Goal: Use online tool/utility: Utilize a website feature to perform a specific function

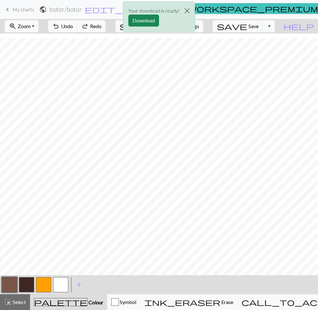
scroll to position [5, 250]
click at [147, 19] on button "Download" at bounding box center [143, 21] width 31 height 12
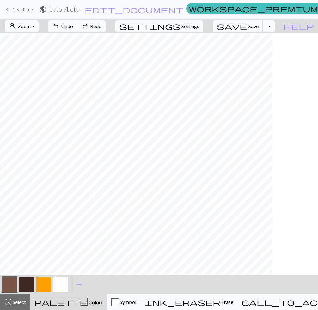
scroll to position [0, 506]
click at [29, 286] on button "button" at bounding box center [26, 284] width 15 height 15
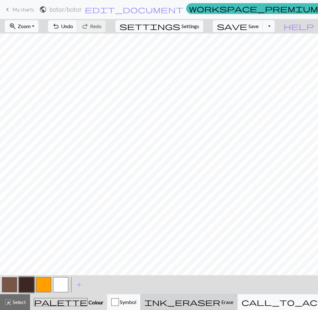
click at [192, 296] on button "ink_eraser Erase Erase" at bounding box center [188, 302] width 97 height 16
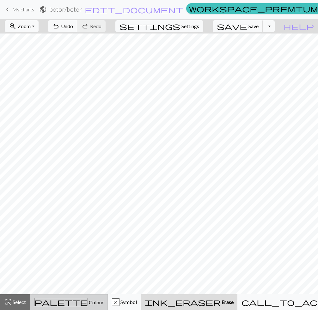
click at [47, 302] on div "palette Colour Colour" at bounding box center [68, 302] width 69 height 8
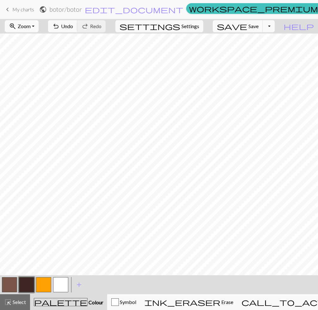
click at [9, 287] on button "button" at bounding box center [9, 284] width 15 height 15
click at [25, 284] on button "button" at bounding box center [26, 284] width 15 height 15
click at [10, 289] on button "button" at bounding box center [9, 284] width 15 height 15
click at [27, 282] on button "button" at bounding box center [26, 284] width 15 height 15
click at [9, 284] on button "button" at bounding box center [9, 284] width 15 height 15
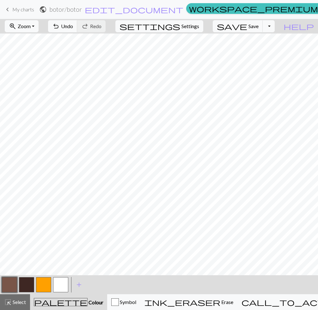
click at [26, 283] on button "button" at bounding box center [26, 284] width 15 height 15
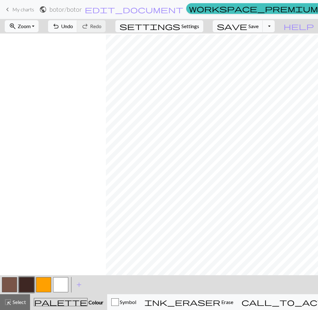
scroll to position [1, 515]
click at [12, 285] on button "button" at bounding box center [9, 284] width 15 height 15
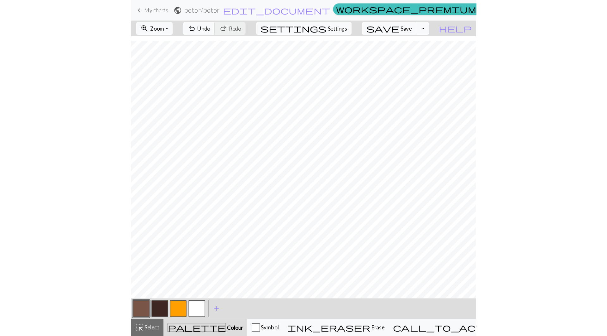
scroll to position [4, 475]
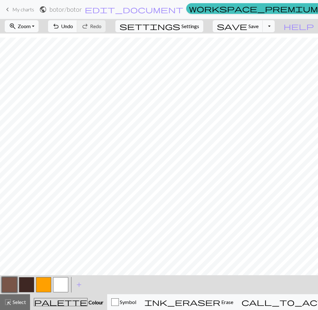
click at [28, 283] on button "button" at bounding box center [26, 284] width 15 height 15
click at [23, 285] on button "button" at bounding box center [26, 284] width 15 height 15
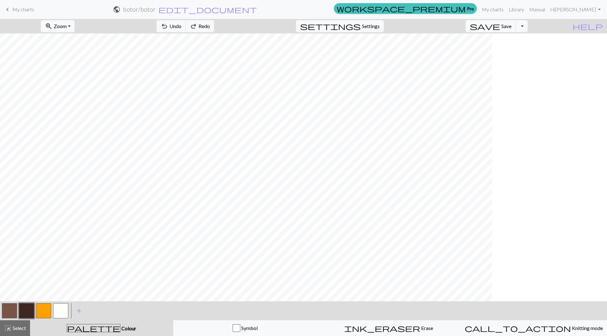
scroll to position [0, 31]
click at [12, 305] on button "button" at bounding box center [9, 311] width 15 height 15
click at [29, 309] on button "button" at bounding box center [26, 311] width 15 height 15
click at [13, 310] on button "button" at bounding box center [9, 311] width 15 height 15
click at [29, 309] on button "button" at bounding box center [26, 311] width 15 height 15
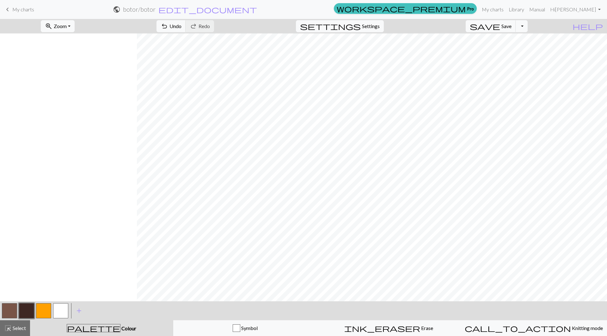
scroll to position [0, 229]
click at [317, 28] on button "Toggle Dropdown" at bounding box center [521, 26] width 12 height 12
click at [317, 51] on button "save_alt Download" at bounding box center [475, 50] width 104 height 10
click at [317, 25] on button "Toggle Dropdown" at bounding box center [521, 26] width 12 height 12
click at [317, 49] on button "save_alt Download" at bounding box center [475, 50] width 104 height 10
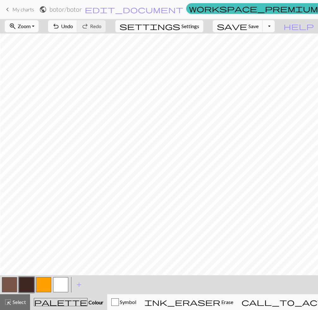
scroll to position [0, 615]
click at [12, 283] on button "button" at bounding box center [9, 284] width 15 height 15
click at [27, 280] on button "button" at bounding box center [26, 284] width 15 height 15
click at [10, 287] on button "button" at bounding box center [9, 284] width 15 height 15
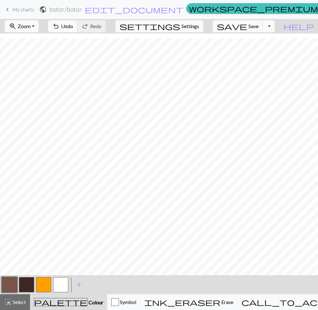
click at [11, 281] on button "button" at bounding box center [9, 284] width 15 height 15
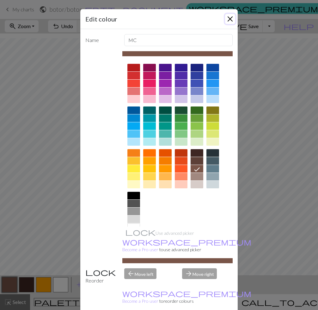
click at [225, 17] on button "Close" at bounding box center [230, 19] width 10 height 10
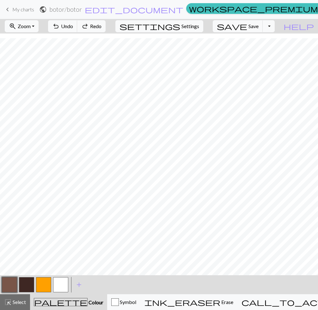
click at [25, 282] on button "button" at bounding box center [26, 284] width 15 height 15
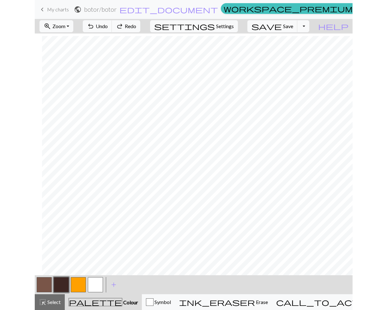
scroll to position [3, 610]
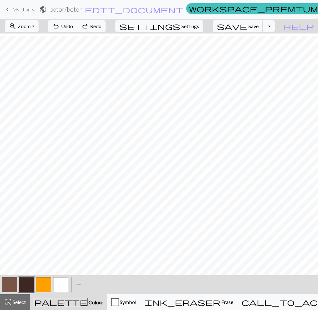
click at [116, 288] on div "< > add Add a colour" at bounding box center [159, 284] width 318 height 19
click at [12, 284] on button "button" at bounding box center [9, 284] width 15 height 15
click at [27, 283] on button "button" at bounding box center [26, 284] width 15 height 15
click at [4, 286] on button "button" at bounding box center [9, 284] width 15 height 15
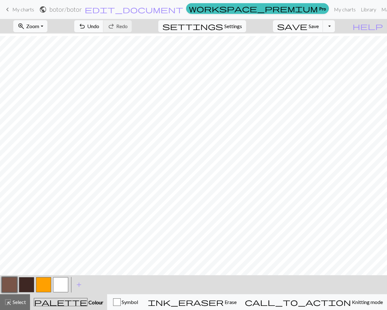
click at [27, 282] on button "button" at bounding box center [26, 284] width 15 height 15
click at [9, 282] on button "button" at bounding box center [9, 284] width 15 height 15
click at [24, 281] on button "button" at bounding box center [26, 284] width 15 height 15
click at [10, 281] on button "button" at bounding box center [9, 284] width 15 height 15
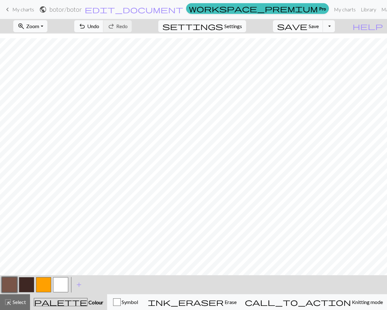
click at [25, 282] on button "button" at bounding box center [26, 284] width 15 height 15
click at [11, 283] on button "button" at bounding box center [9, 284] width 15 height 15
click at [29, 284] on button "button" at bounding box center [26, 284] width 15 height 15
click at [5, 286] on button "button" at bounding box center [9, 284] width 15 height 15
click at [10, 287] on button "button" at bounding box center [9, 284] width 15 height 15
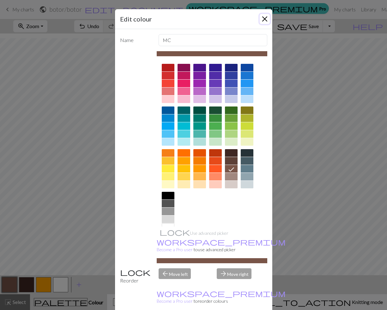
click at [262, 22] on button "Close" at bounding box center [265, 19] width 10 height 10
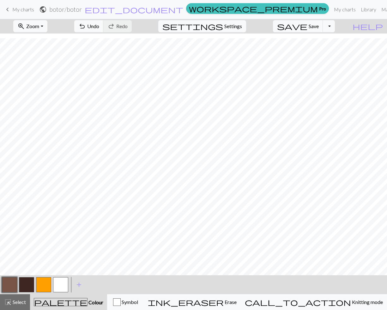
click at [27, 281] on button "button" at bounding box center [26, 284] width 15 height 15
click at [12, 285] on button "button" at bounding box center [9, 284] width 15 height 15
click at [24, 279] on button "button" at bounding box center [26, 284] width 15 height 15
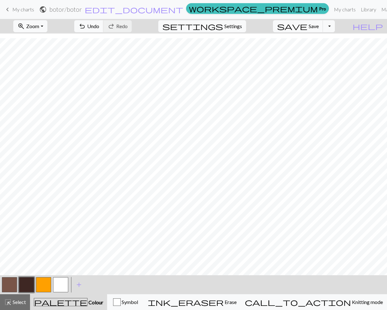
click at [13, 284] on button "button" at bounding box center [9, 284] width 15 height 15
click at [27, 284] on button "button" at bounding box center [26, 284] width 15 height 15
click at [13, 282] on button "button" at bounding box center [9, 284] width 15 height 15
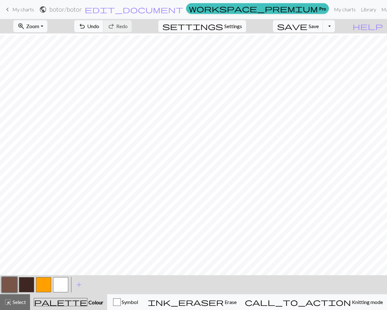
click at [26, 285] on button "button" at bounding box center [26, 284] width 15 height 15
click at [11, 282] on button "button" at bounding box center [9, 284] width 15 height 15
click at [89, 214] on div "zoom_in Zoom Zoom Fit all Fit width Fit height 50% 100% 150% 200% undo Undo Und…" at bounding box center [193, 164] width 387 height 291
click at [27, 287] on button "button" at bounding box center [26, 284] width 15 height 15
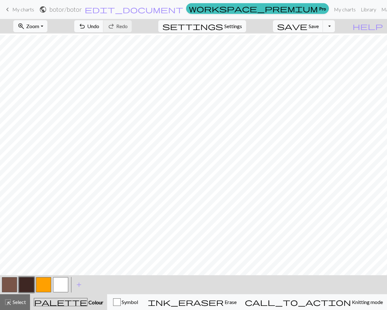
click at [12, 286] on button "button" at bounding box center [9, 284] width 15 height 15
click at [24, 289] on button "button" at bounding box center [26, 284] width 15 height 15
click at [6, 281] on button "button" at bounding box center [9, 284] width 15 height 15
click at [30, 284] on button "button" at bounding box center [26, 284] width 15 height 15
click at [10, 282] on button "button" at bounding box center [9, 284] width 15 height 15
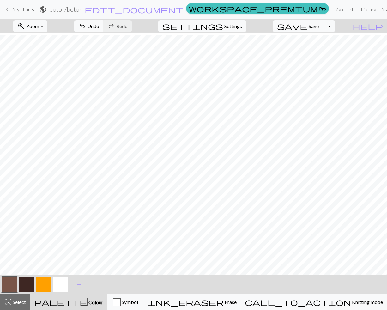
click at [26, 286] on button "button" at bounding box center [26, 284] width 15 height 15
click at [271, 238] on div "zoom_in Zoom Zoom Fit all Fit width Fit height 50% 100% 150% 200% undo Undo Und…" at bounding box center [193, 164] width 387 height 291
click at [11, 287] on button "button" at bounding box center [9, 284] width 15 height 15
click at [222, 227] on div "zoom_in Zoom Zoom Fit all Fit width Fit height 50% 100% 150% 200% undo Undo Und…" at bounding box center [193, 164] width 387 height 291
click at [29, 283] on button "button" at bounding box center [26, 284] width 15 height 15
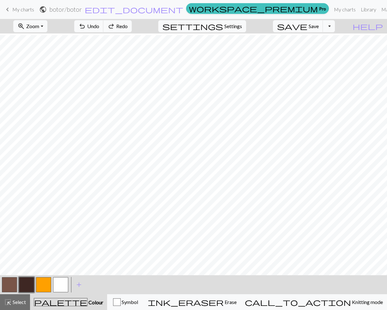
click at [16, 285] on button "button" at bounding box center [9, 284] width 15 height 15
click at [29, 281] on button "button" at bounding box center [26, 284] width 15 height 15
click at [10, 281] on button "button" at bounding box center [9, 284] width 15 height 15
click at [27, 285] on button "button" at bounding box center [26, 284] width 15 height 15
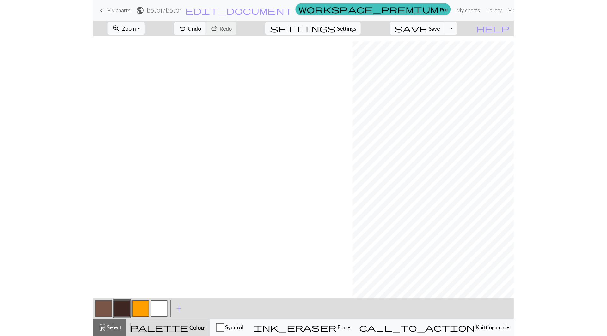
scroll to position [5, 0]
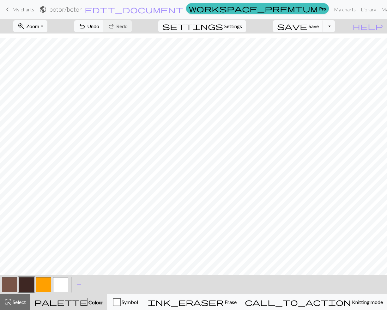
click at [317, 27] on span "Save" at bounding box center [314, 26] width 10 height 6
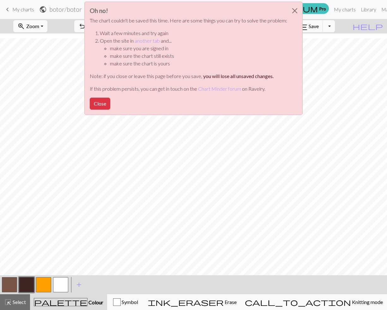
click at [317, 27] on div "Oh no! The chart couldn't be saved this time. Here are some things you can try …" at bounding box center [193, 60] width 387 height 120
click at [296, 14] on button "Close" at bounding box center [294, 11] width 15 height 18
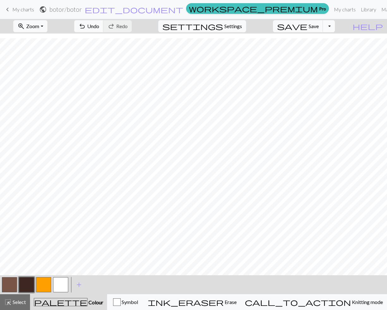
click at [317, 27] on button "Toggle Dropdown" at bounding box center [329, 26] width 12 height 12
click at [317, 48] on button "save_alt Download" at bounding box center [282, 50] width 104 height 10
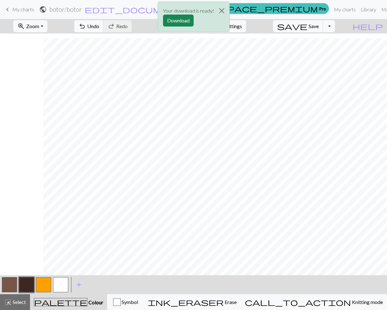
scroll to position [5, 462]
click at [185, 23] on button "Download" at bounding box center [178, 21] width 31 height 12
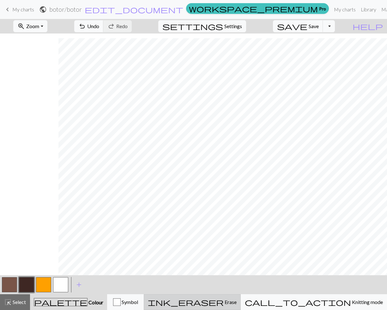
scroll to position [5, 316]
